Goal: Transaction & Acquisition: Purchase product/service

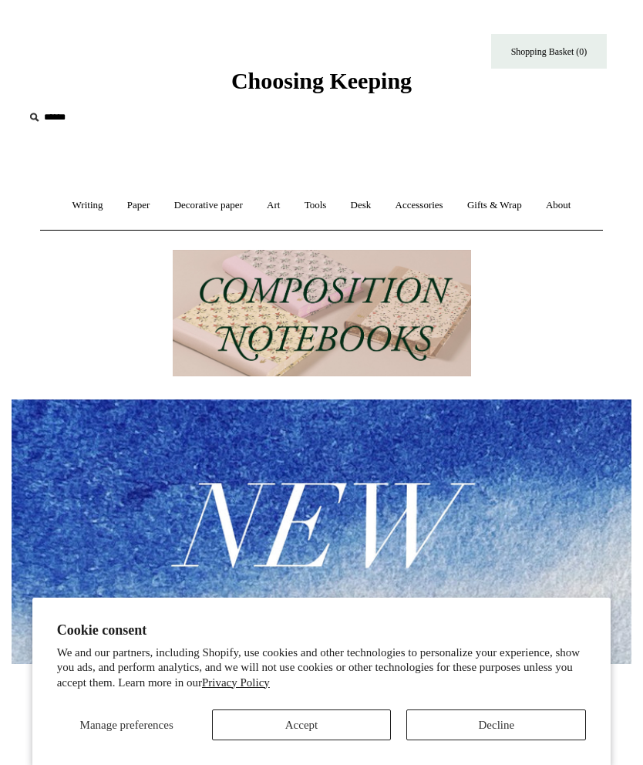
click at [278, 718] on button "Accept" at bounding box center [302, 724] width 180 height 31
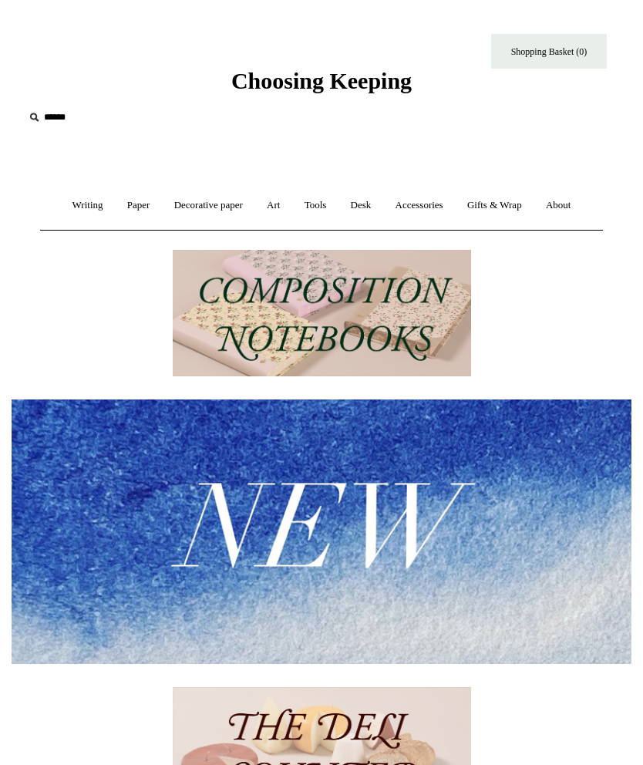
click at [418, 207] on link "Accessories +" at bounding box center [419, 205] width 69 height 41
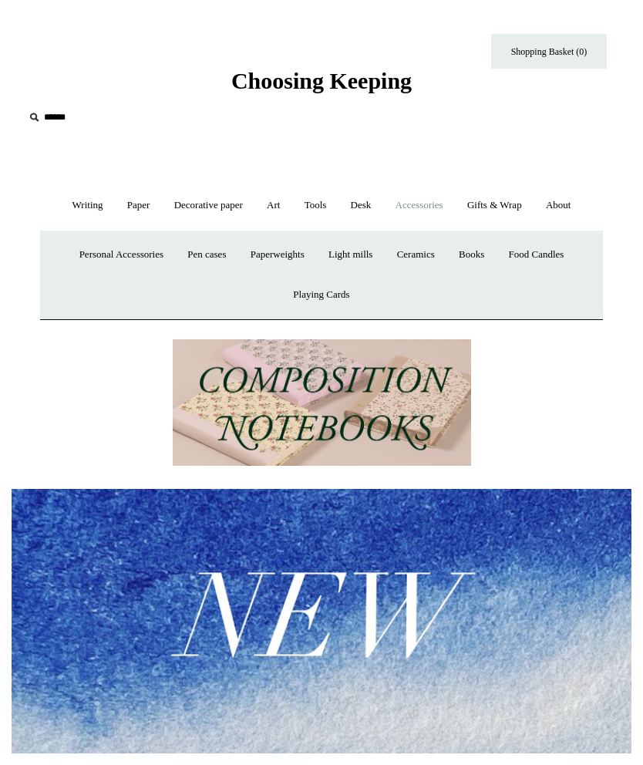
click at [184, 204] on link "Decorative paper +" at bounding box center [208, 205] width 90 height 41
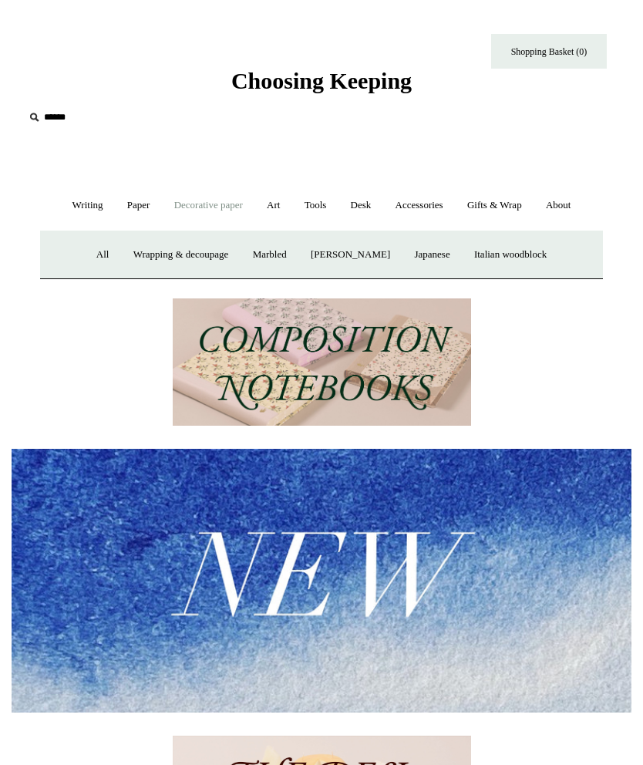
click at [83, 199] on link "Writing +" at bounding box center [88, 205] width 52 height 41
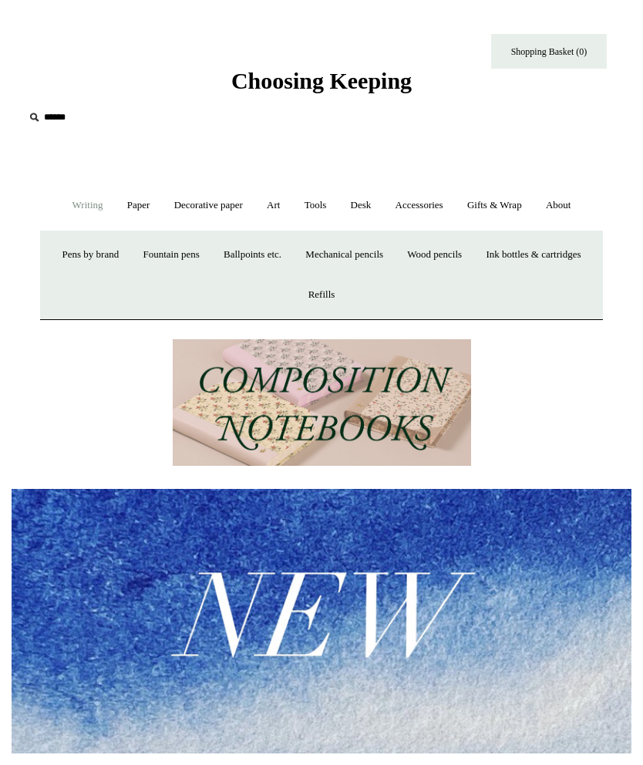
click at [271, 206] on link "Art +" at bounding box center [273, 205] width 35 height 41
click at [315, 202] on link "Tools +" at bounding box center [316, 205] width 44 height 41
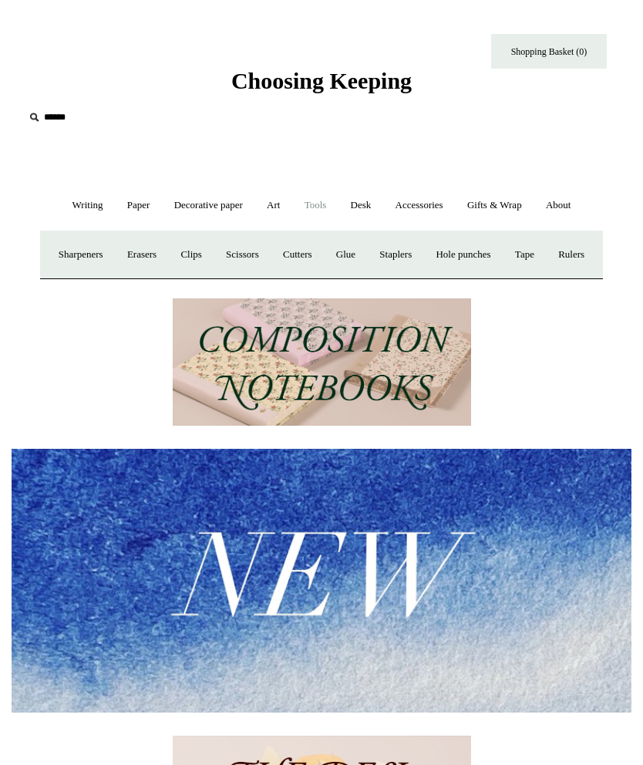
click at [362, 199] on link "Desk +" at bounding box center [361, 205] width 42 height 41
click at [510, 205] on link "Gifts & Wrap +" at bounding box center [494, 205] width 76 height 41
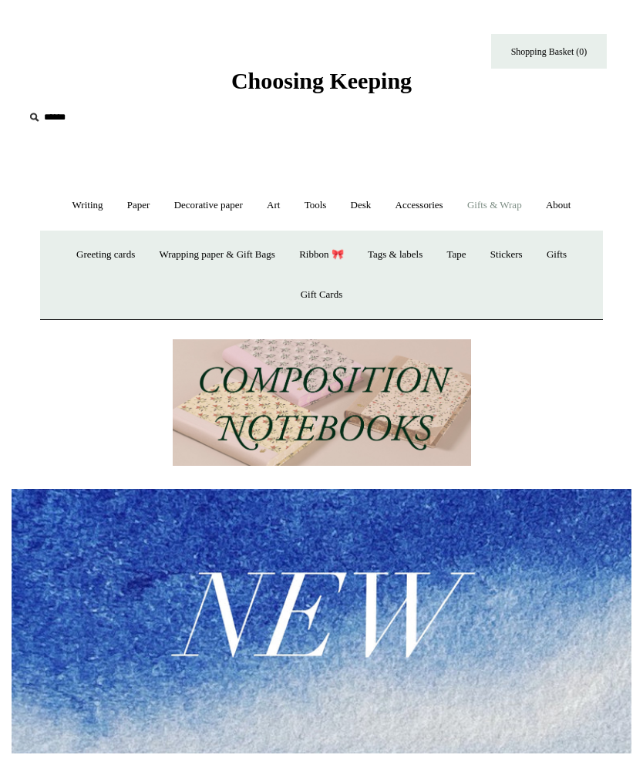
click at [517, 259] on link "Stickers" at bounding box center [507, 254] width 54 height 41
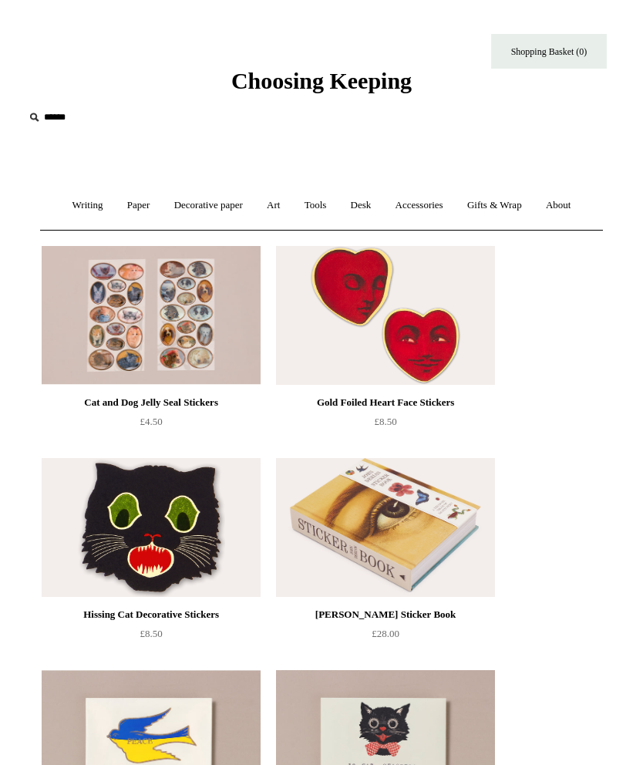
click at [455, 335] on img at bounding box center [385, 315] width 219 height 139
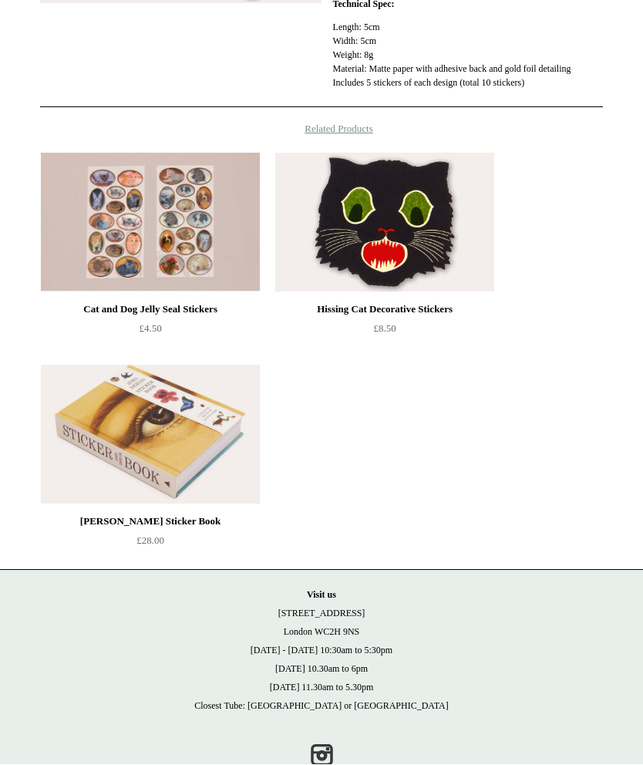
scroll to position [536, 0]
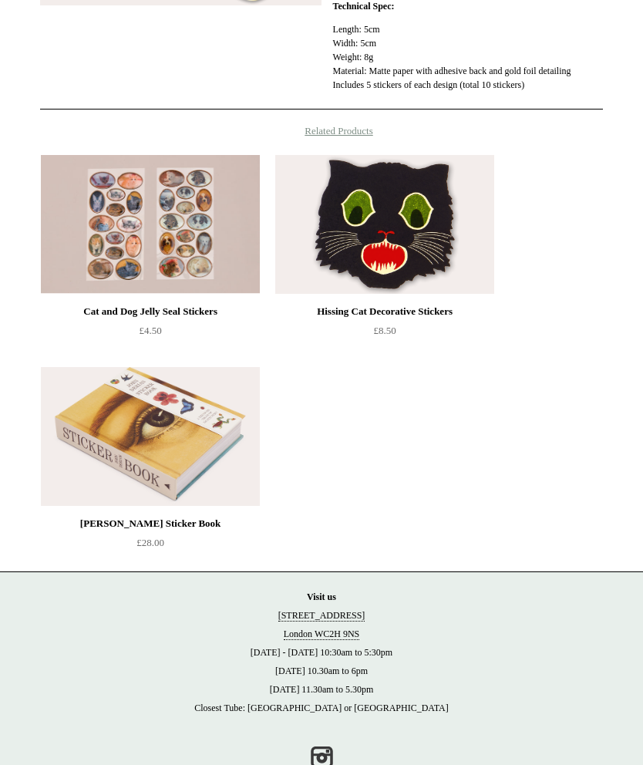
click at [93, 473] on img at bounding box center [150, 436] width 219 height 139
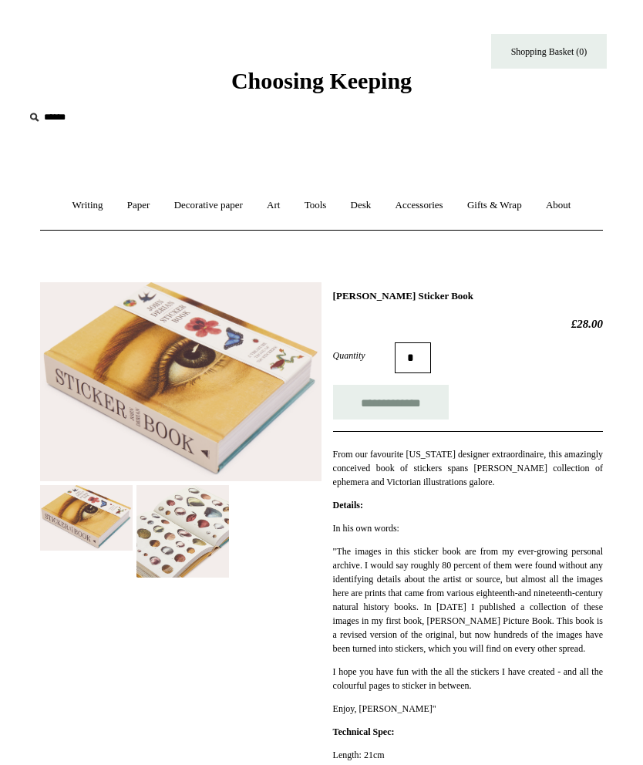
click at [157, 521] on img at bounding box center [182, 531] width 93 height 93
